Goal: Navigation & Orientation: Find specific page/section

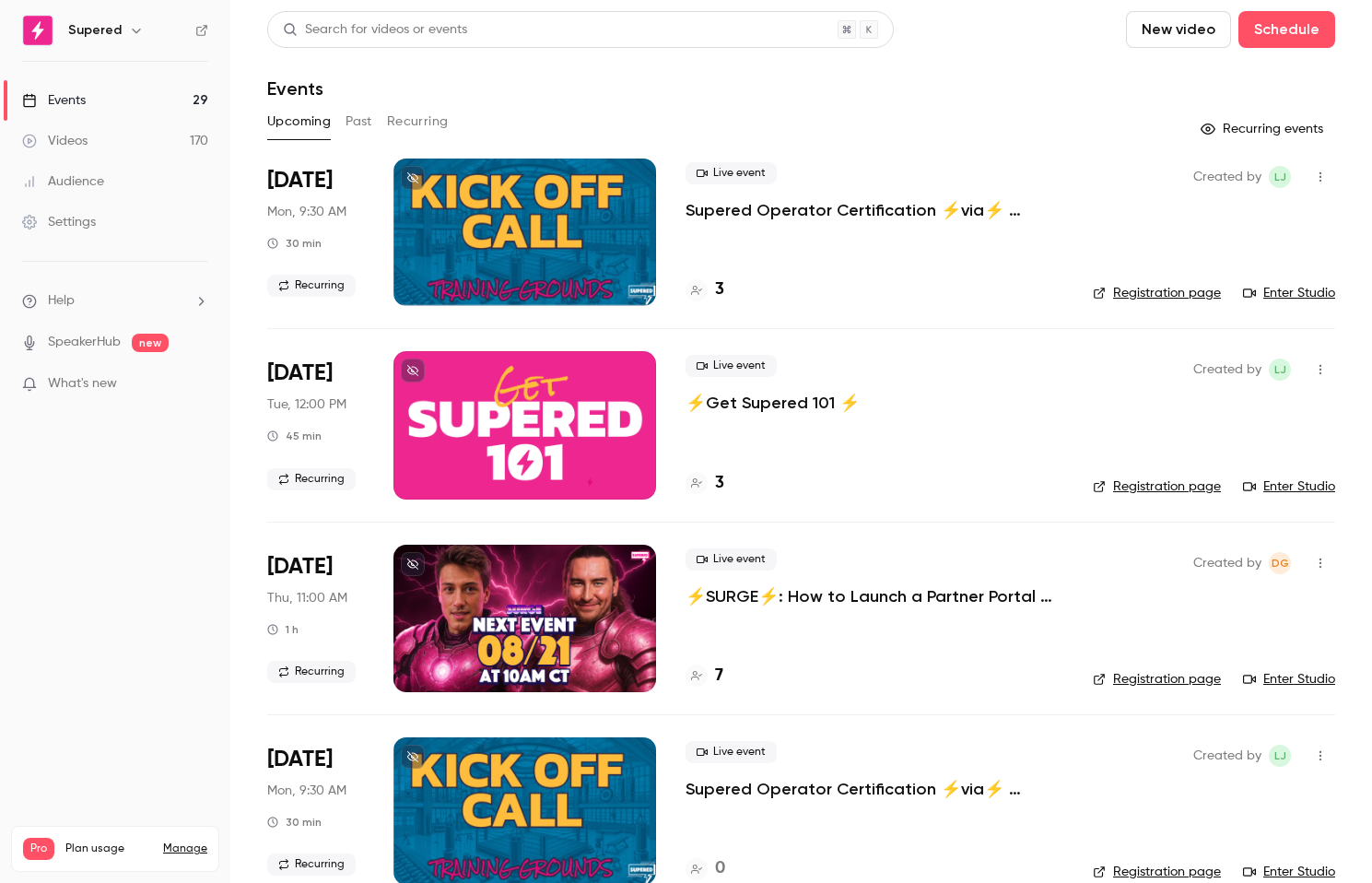
click at [574, 612] on div at bounding box center [525, 618] width 263 height 148
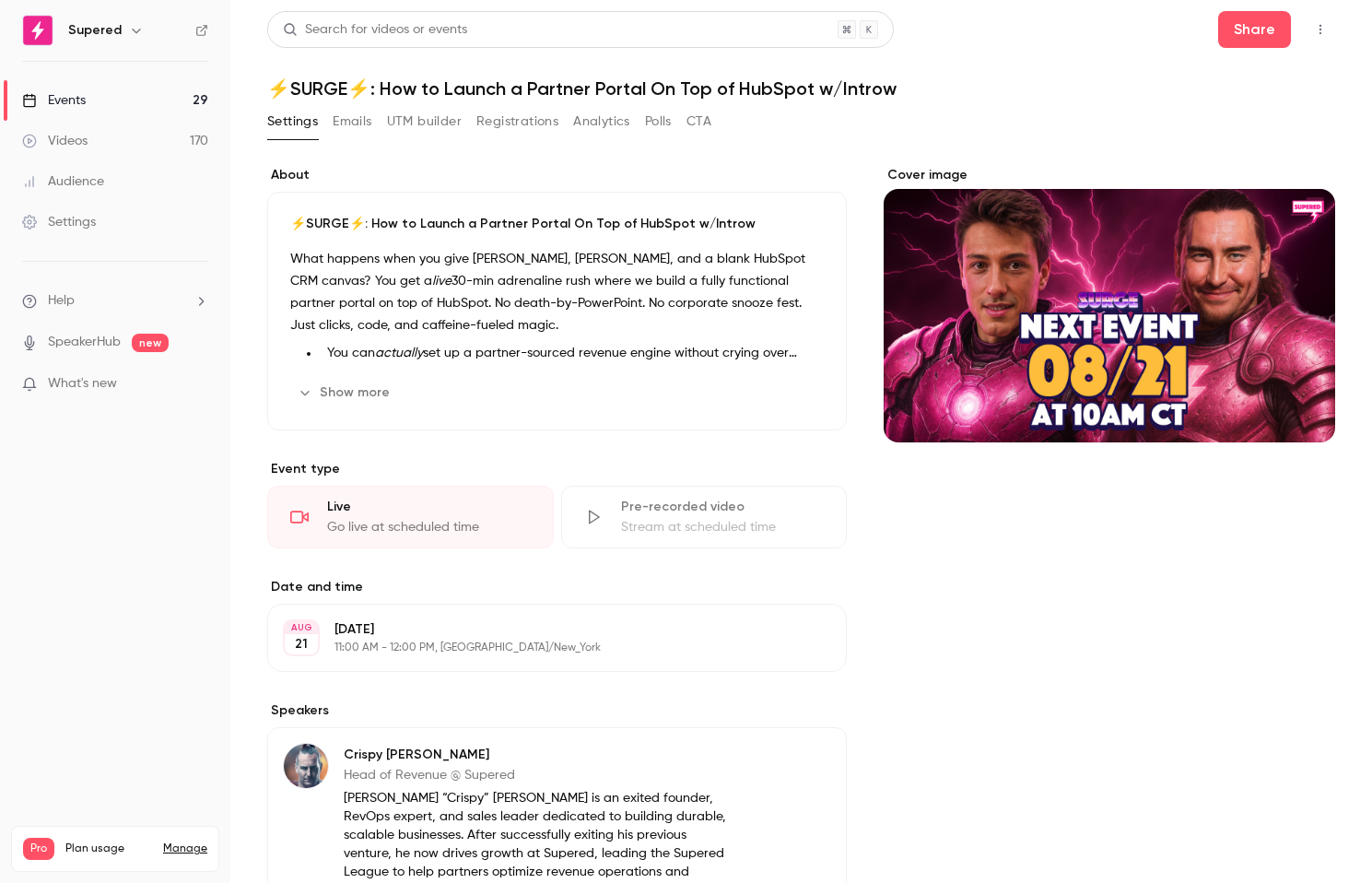
click at [1116, 281] on div "Cover image" at bounding box center [1109, 304] width 451 height 276
click at [0, 0] on input "Cover image" at bounding box center [0, 0] width 0 height 0
click at [1290, 397] on button "Cover image" at bounding box center [1302, 409] width 37 height 37
click at [1078, 256] on div "Cover image" at bounding box center [1109, 304] width 451 height 276
click at [0, 0] on input "Cover image" at bounding box center [0, 0] width 0 height 0
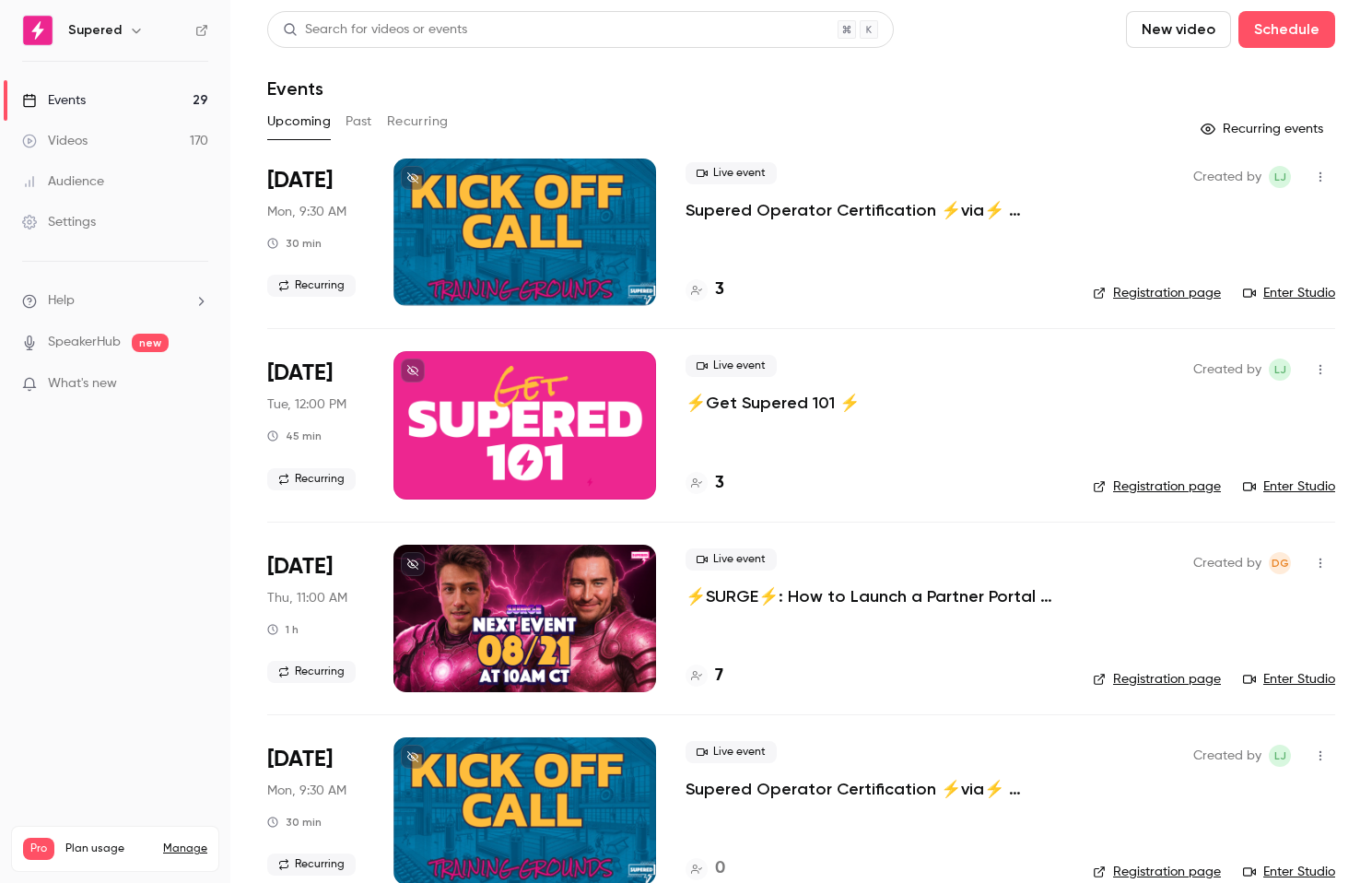
drag, startPoint x: 348, startPoint y: 113, endPoint x: 493, endPoint y: 153, distance: 150.4
click at [348, 113] on button "Past" at bounding box center [359, 121] width 27 height 30
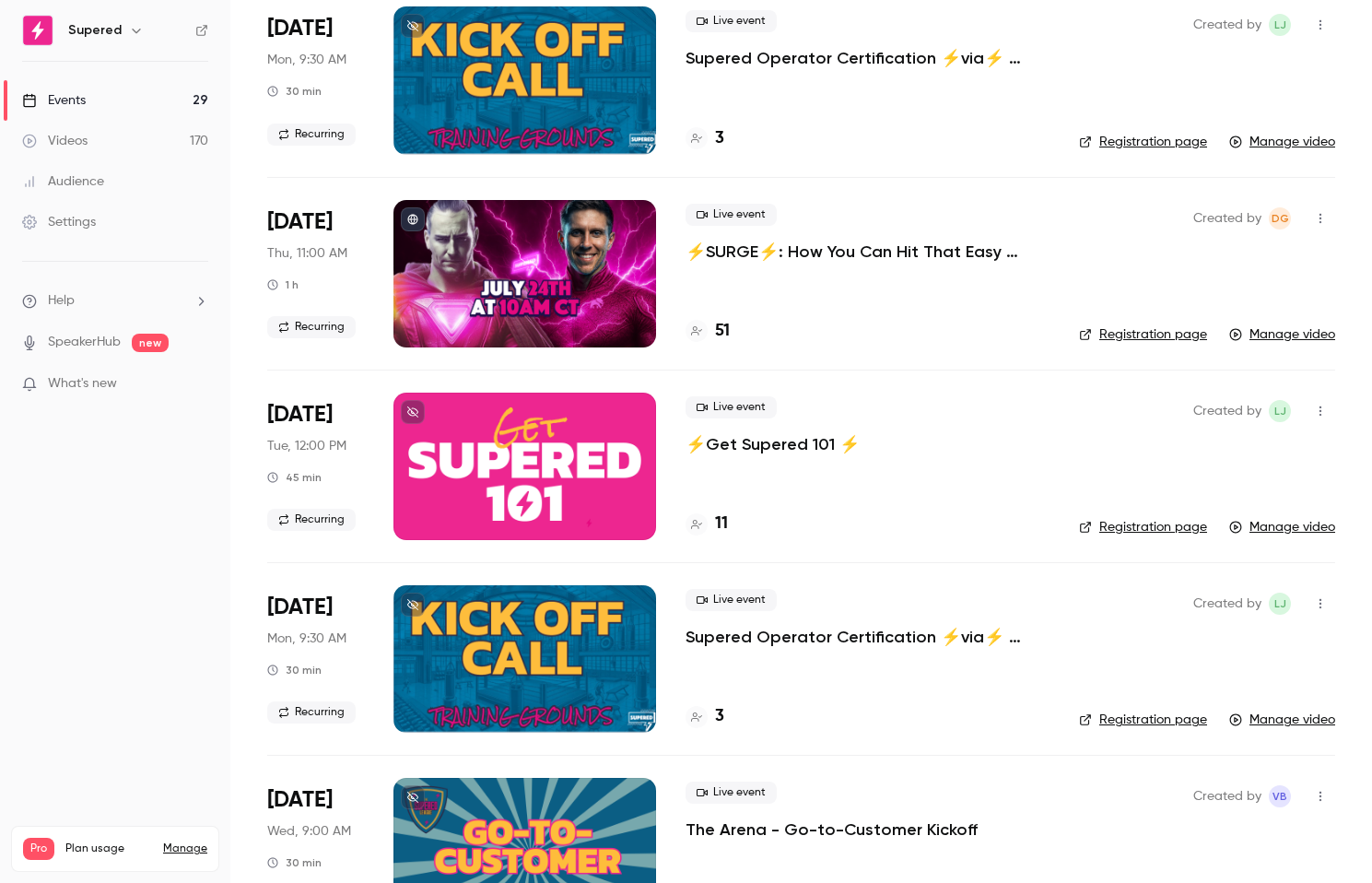
scroll to position [1185, 0]
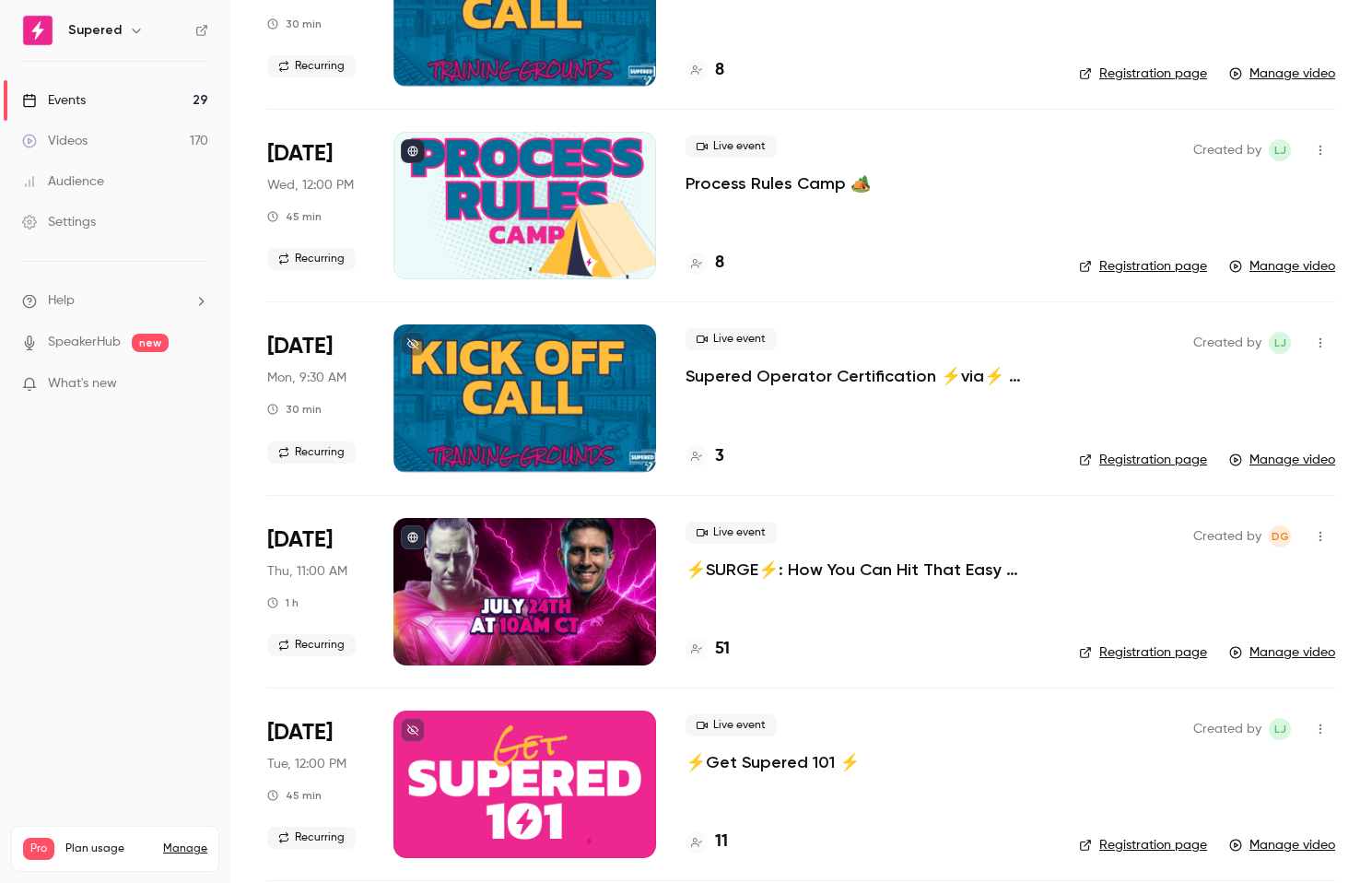
click at [505, 553] on div at bounding box center [525, 592] width 263 height 148
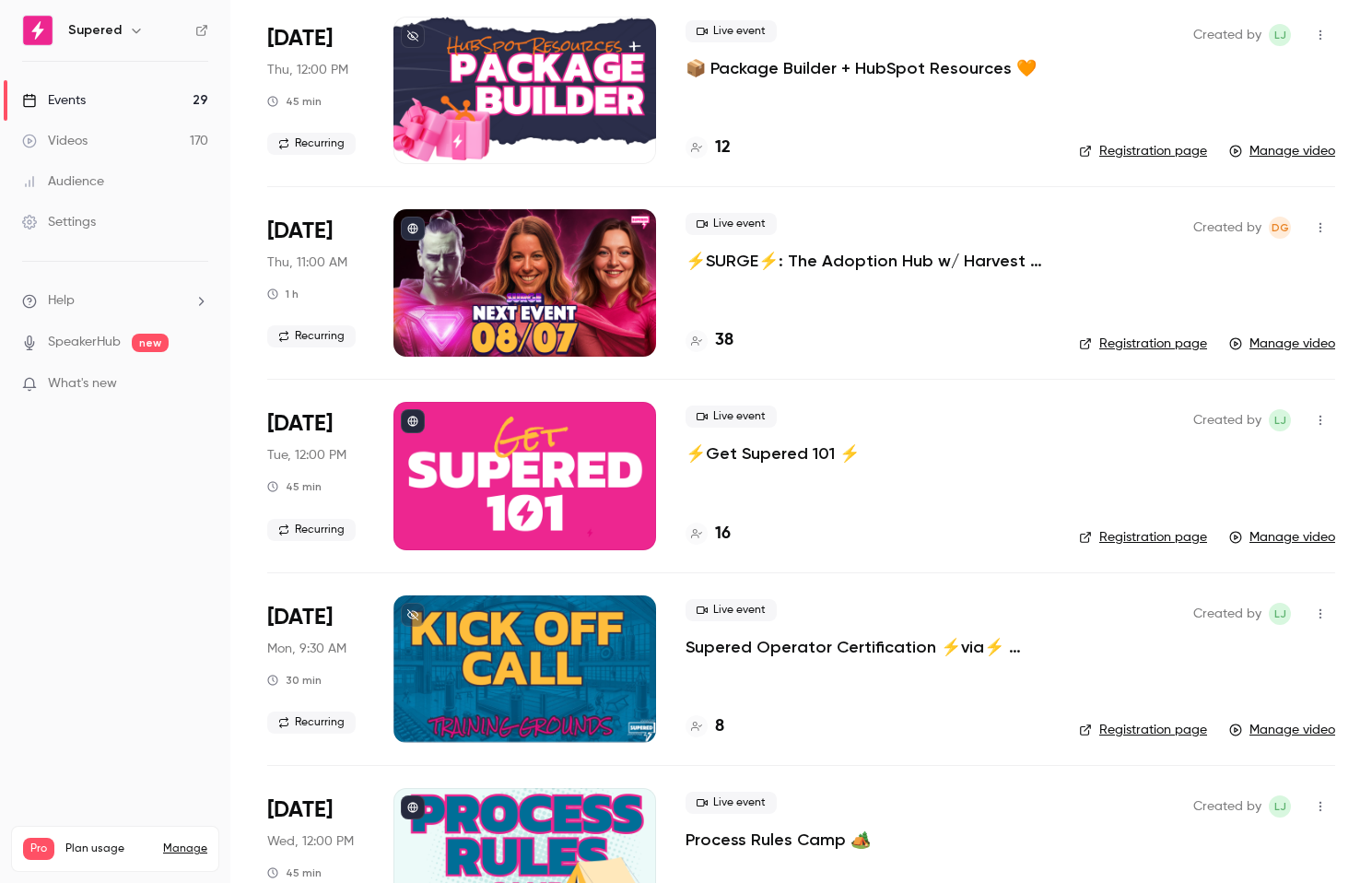
scroll to position [348, 0]
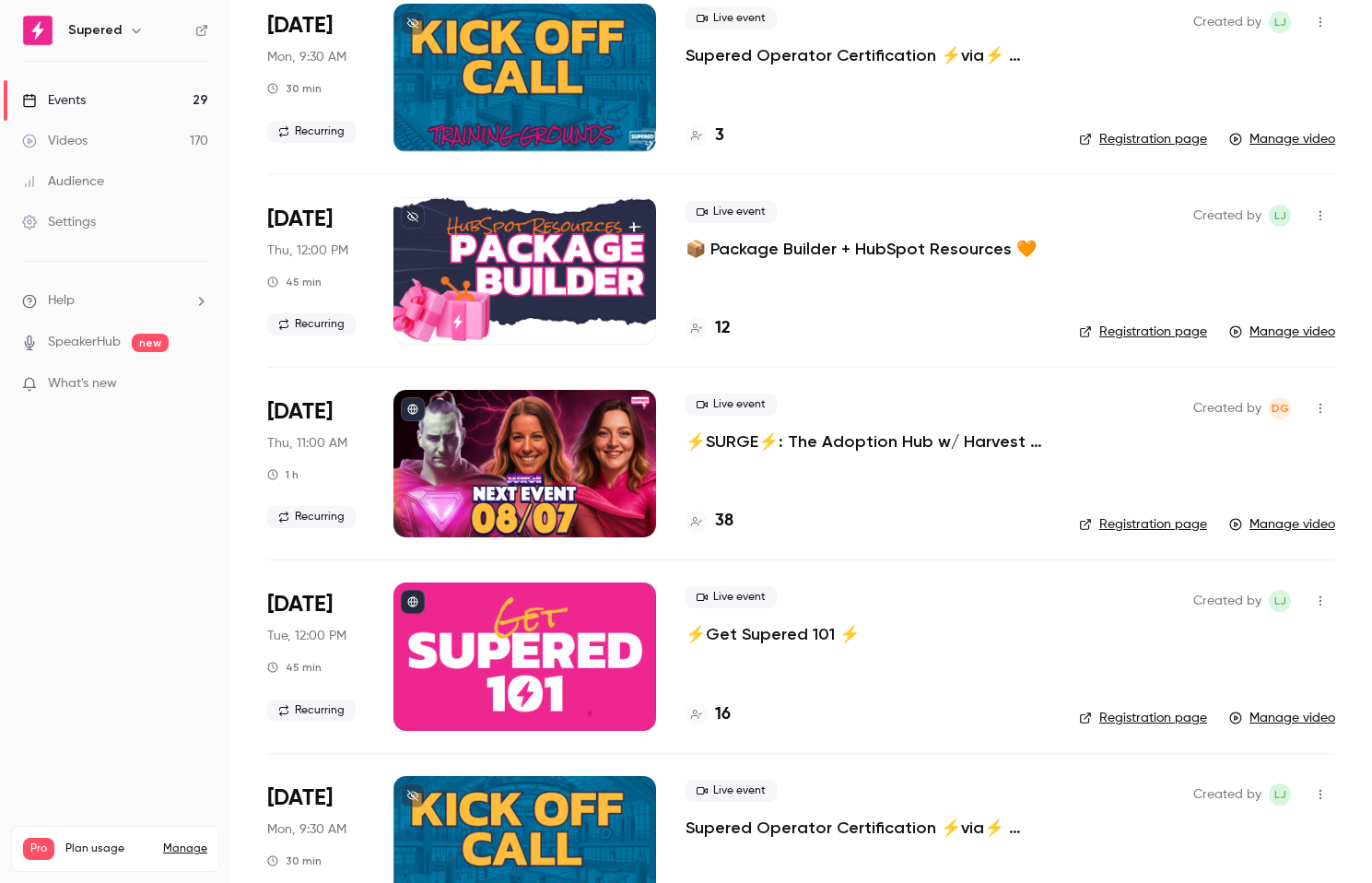
click at [448, 488] on div at bounding box center [525, 463] width 263 height 148
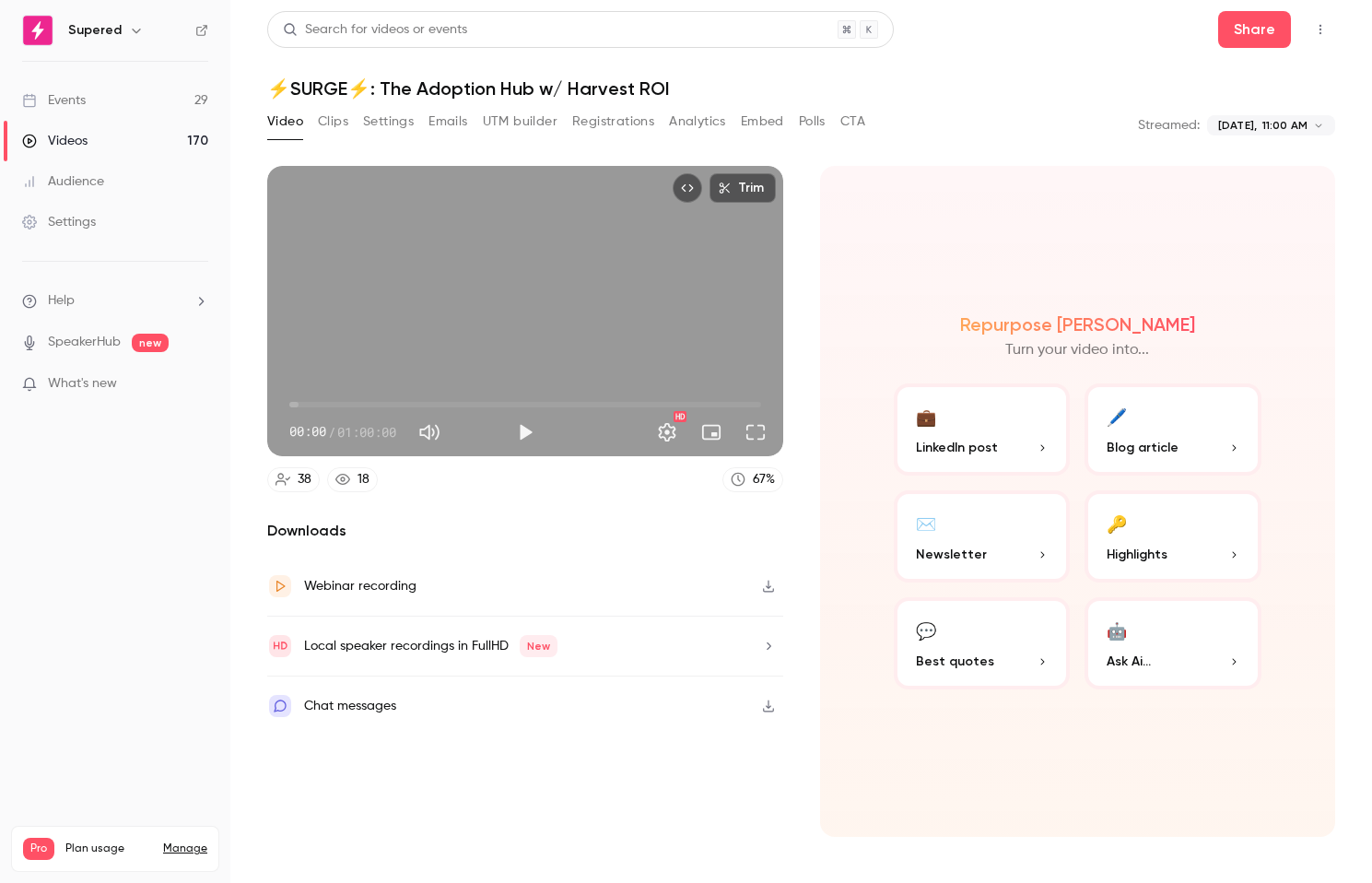
click at [336, 125] on button "Clips" at bounding box center [333, 121] width 30 height 30
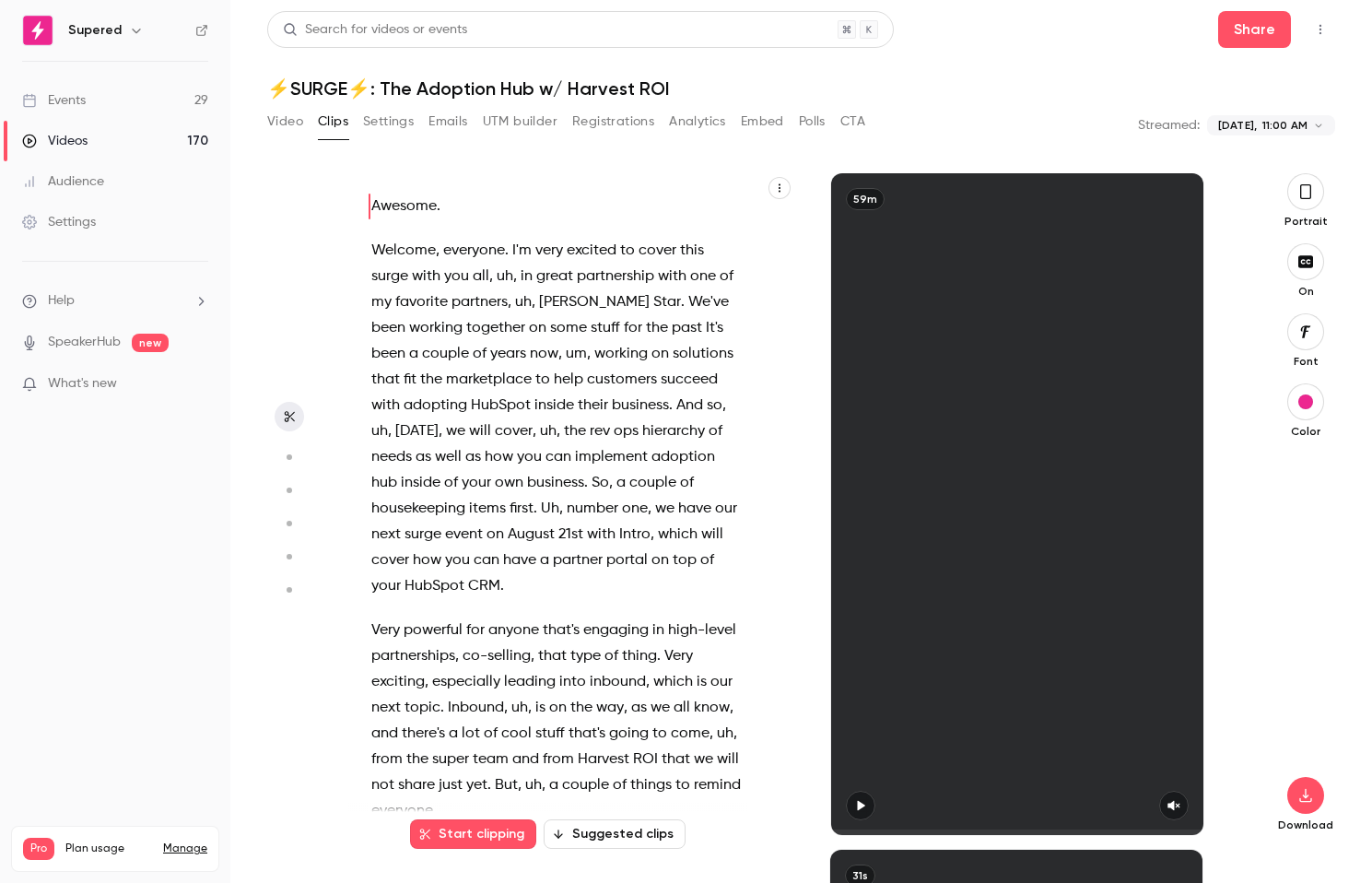
click at [378, 124] on button "Settings" at bounding box center [388, 121] width 50 height 30
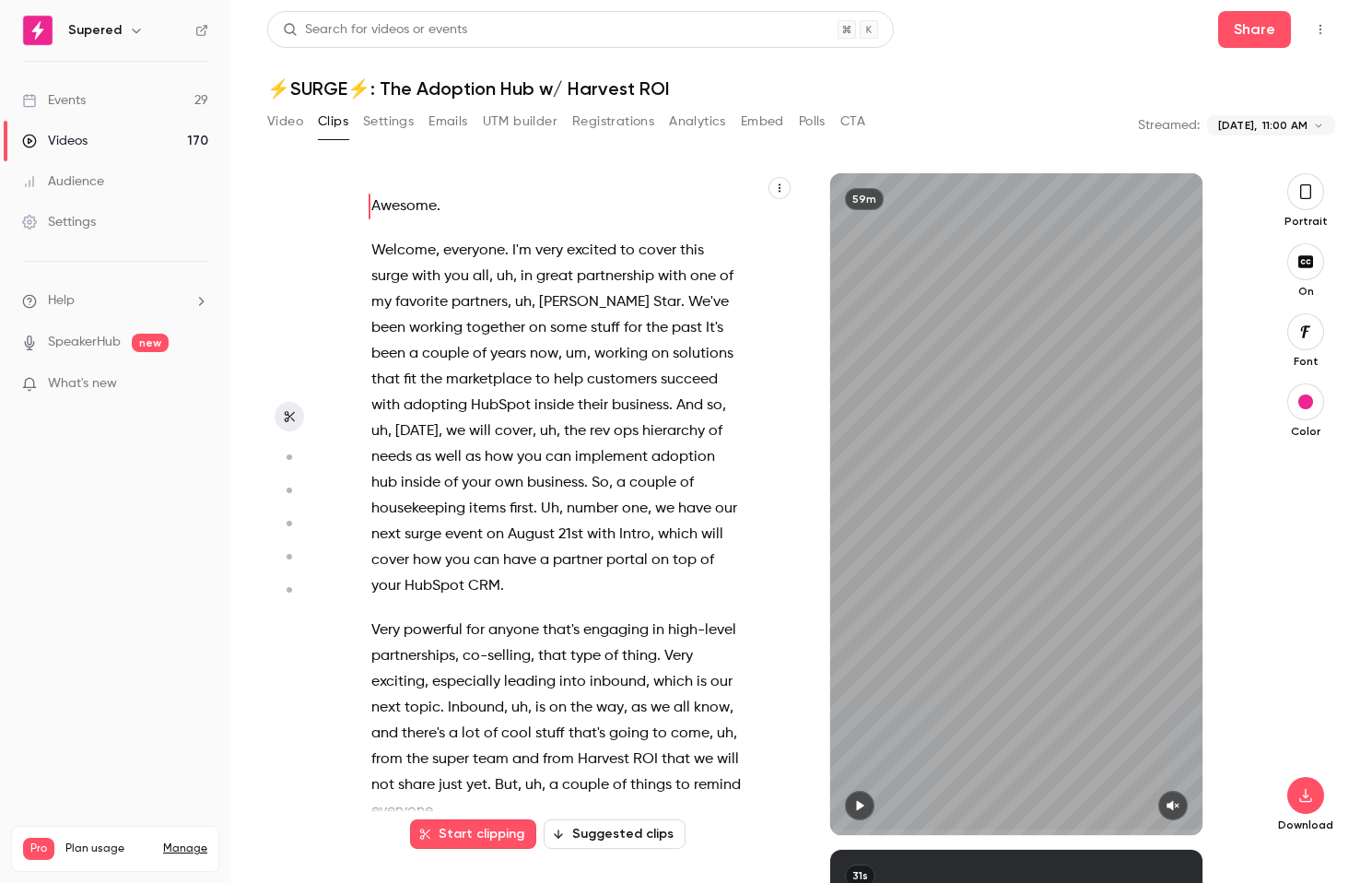
click at [281, 123] on button "Video" at bounding box center [286, 121] width 36 height 30
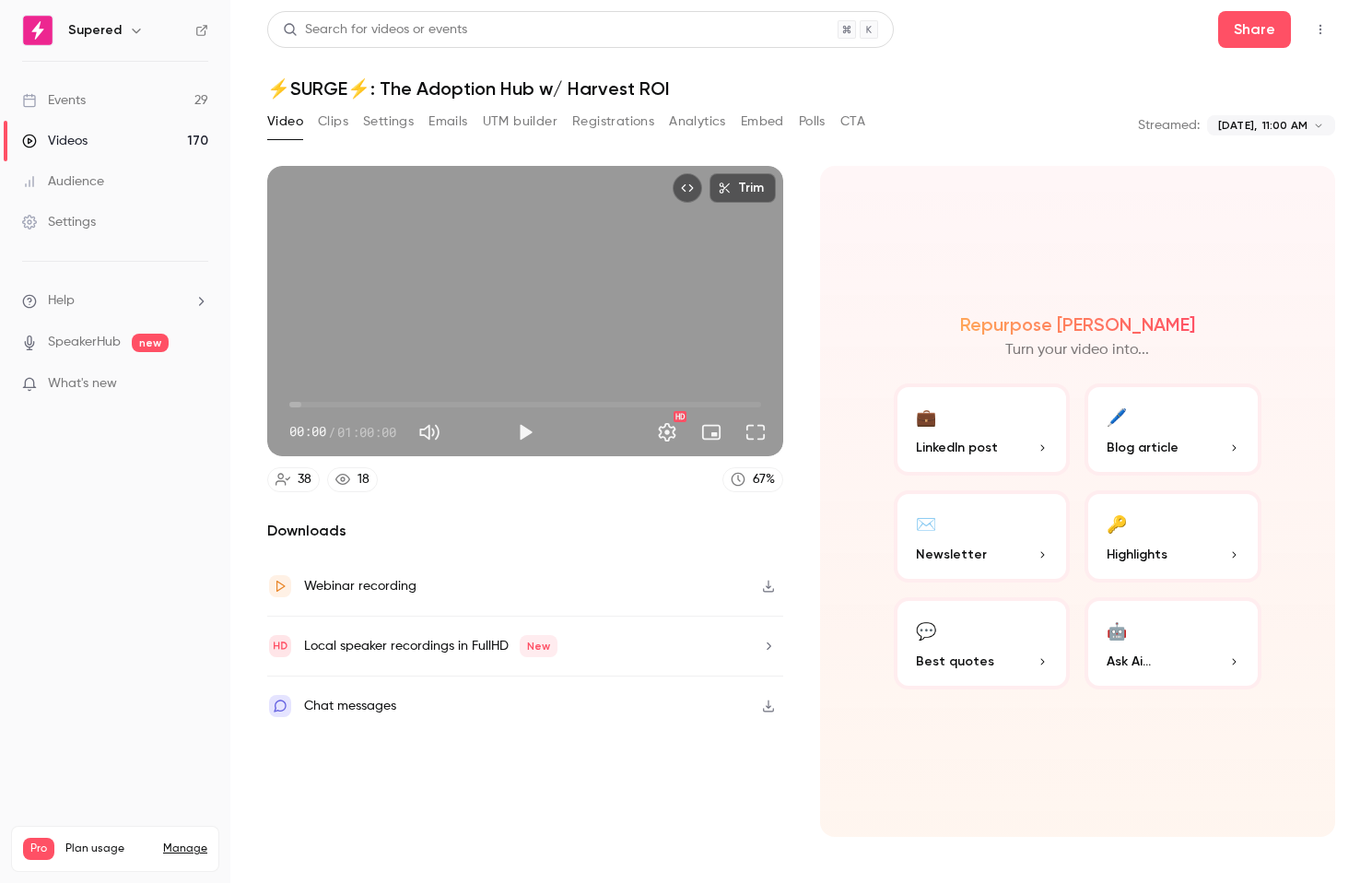
click at [126, 91] on link "Events 29" at bounding box center [115, 100] width 230 height 41
